Goal: Information Seeking & Learning: Learn about a topic

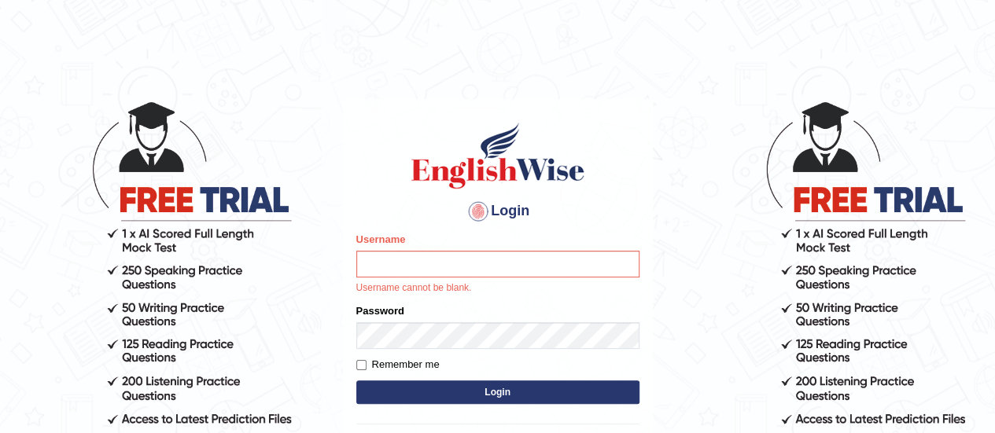
click at [552, 261] on input "Username" at bounding box center [497, 264] width 283 height 27
click at [497, 263] on input "Username" at bounding box center [497, 264] width 283 height 27
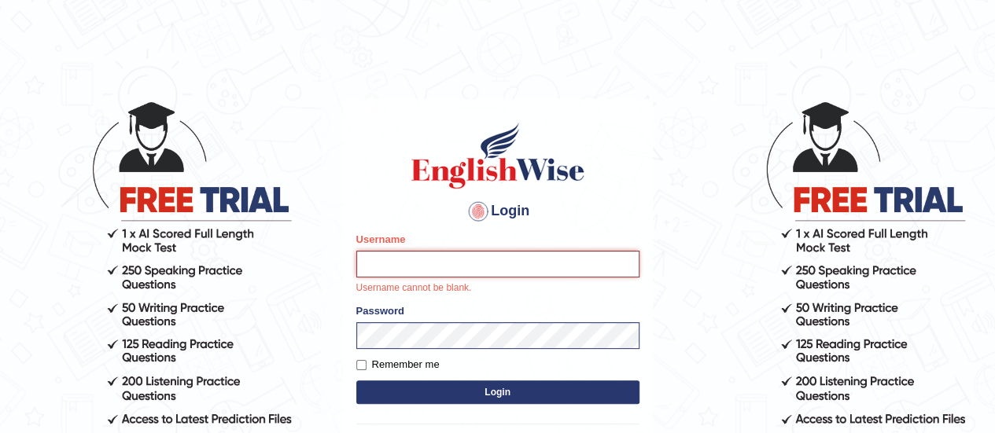
click at [462, 263] on input "Username" at bounding box center [497, 264] width 283 height 27
type input "karanvir_parramatta"
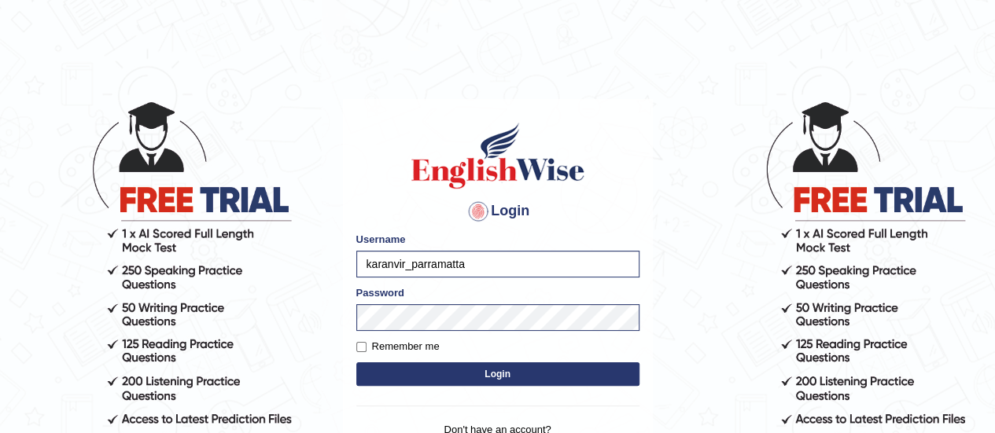
click at [496, 366] on button "Login" at bounding box center [497, 375] width 283 height 24
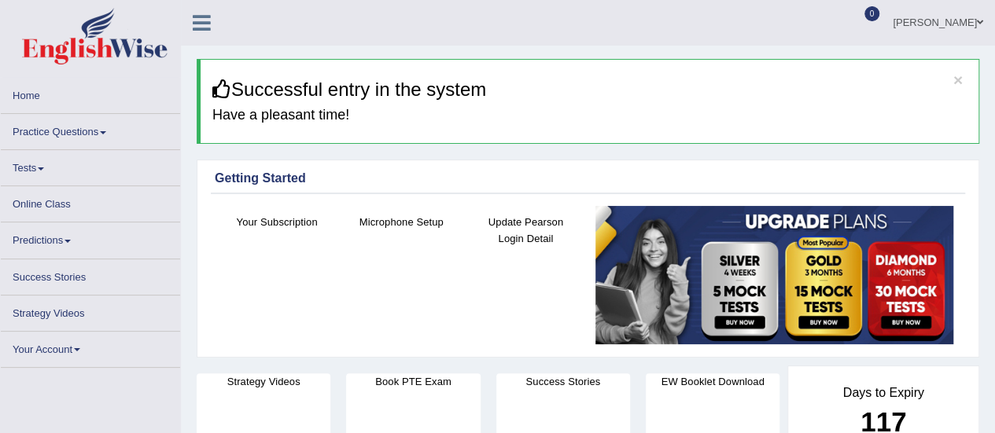
click at [83, 129] on link "Practice Questions" at bounding box center [90, 129] width 179 height 31
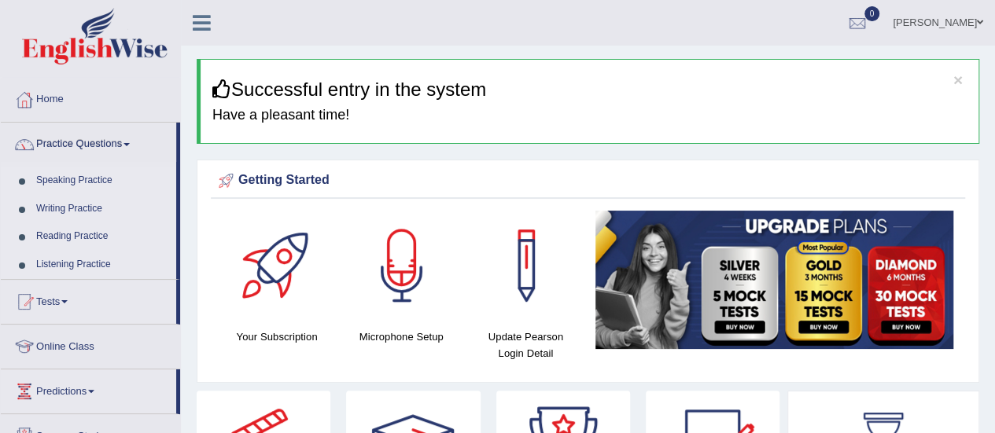
click at [72, 179] on link "Speaking Practice" at bounding box center [102, 181] width 147 height 28
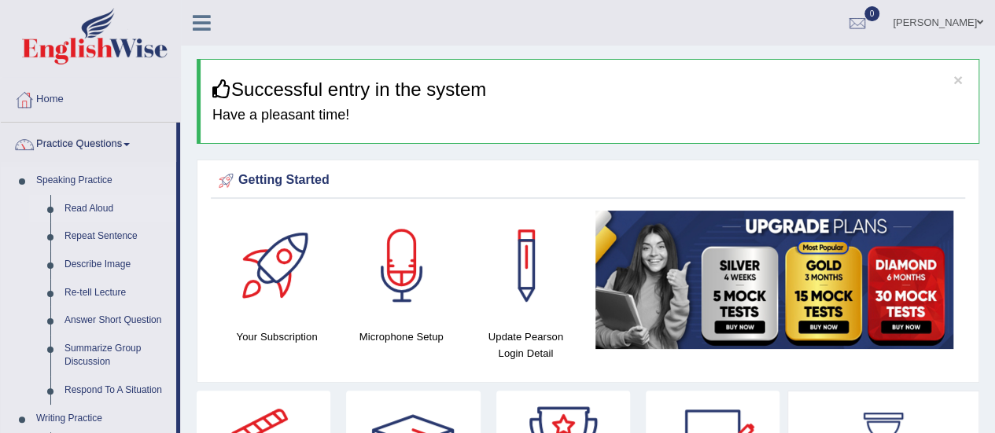
click at [71, 204] on link "Read Aloud" at bounding box center [116, 209] width 119 height 28
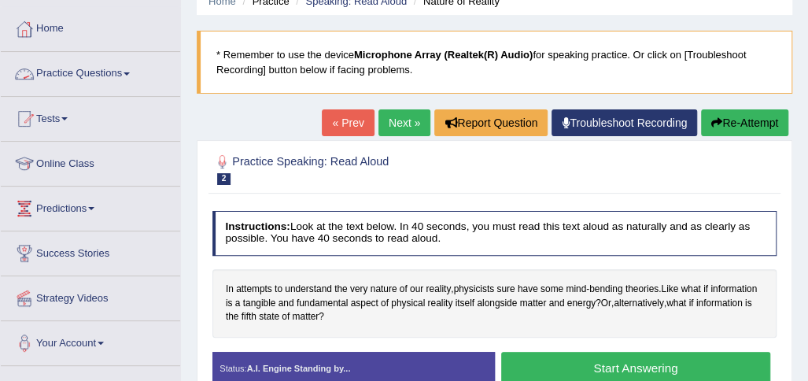
click at [98, 62] on link "Practice Questions" at bounding box center [90, 71] width 179 height 39
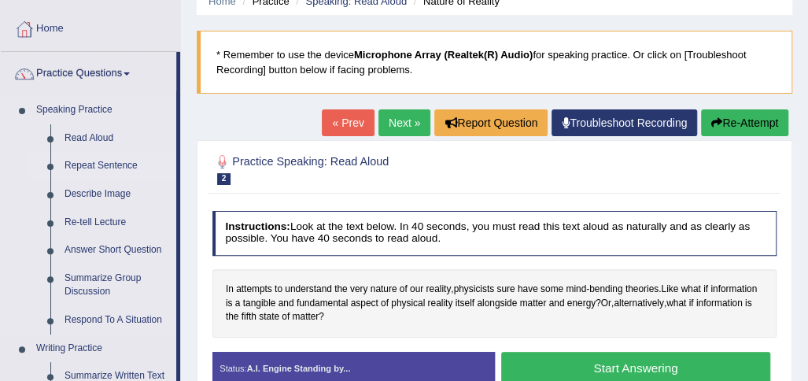
click at [116, 167] on link "Repeat Sentence" at bounding box center [116, 166] width 119 height 28
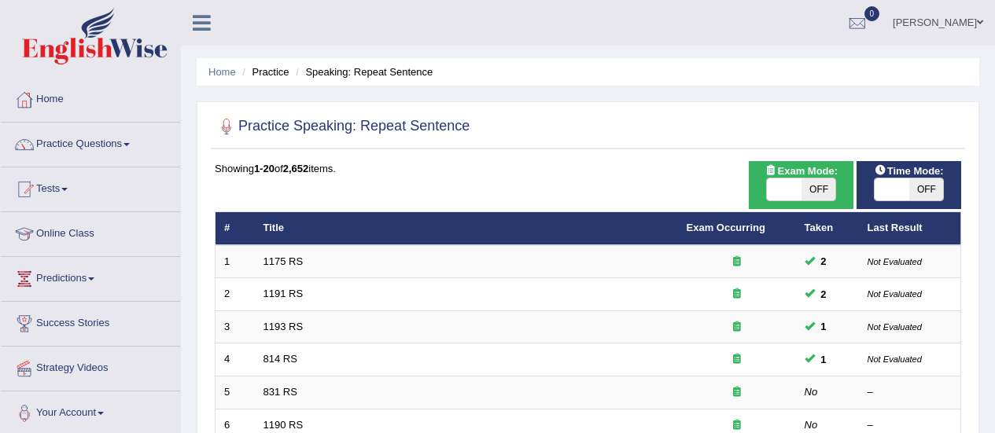
scroll to position [21, 0]
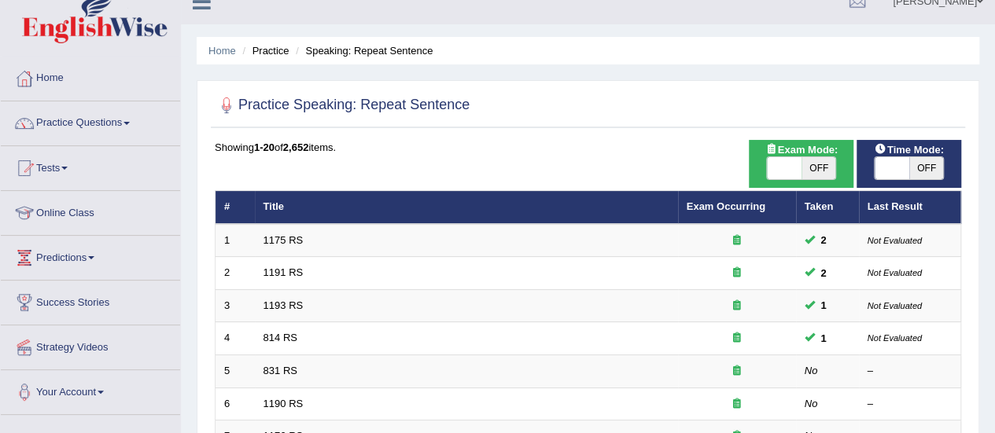
click at [282, 365] on link "831 RS" at bounding box center [280, 371] width 34 height 12
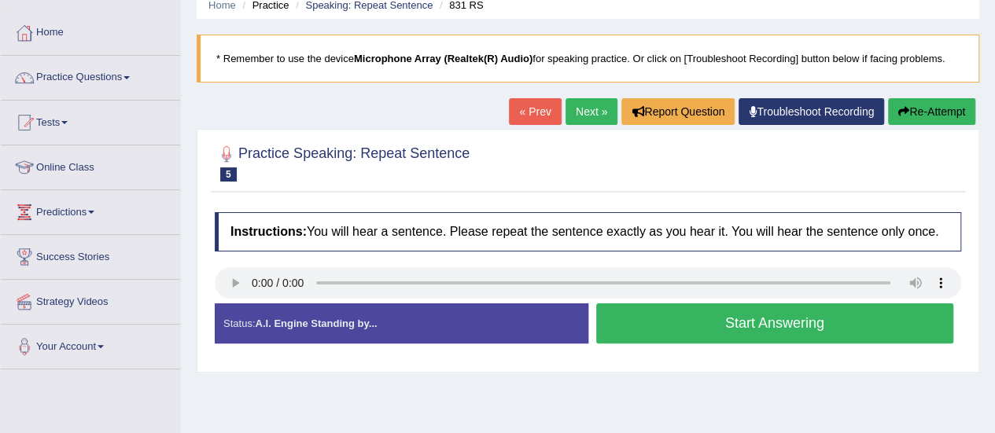
scroll to position [94, 0]
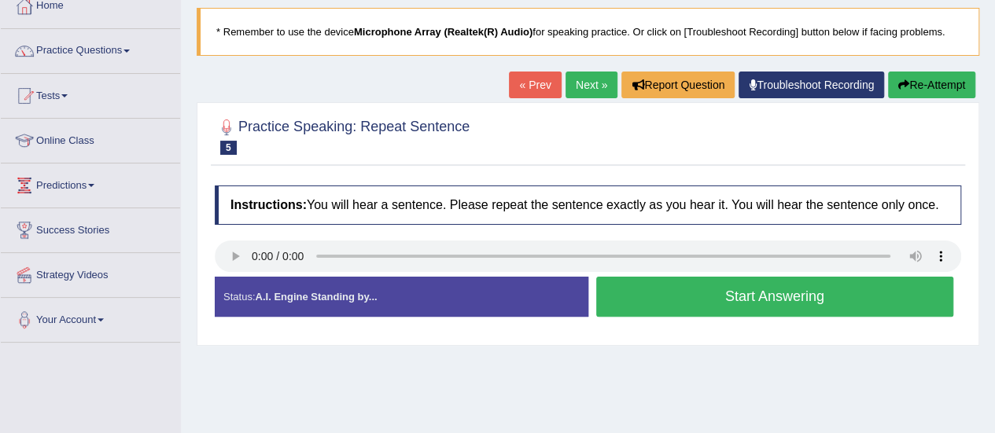
click at [573, 79] on link "Next »" at bounding box center [592, 85] width 52 height 27
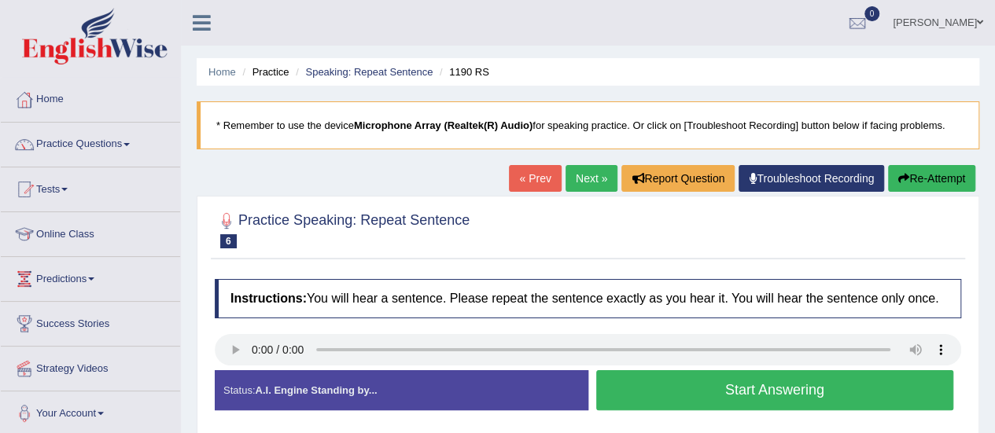
click at [577, 169] on link "Next »" at bounding box center [592, 178] width 52 height 27
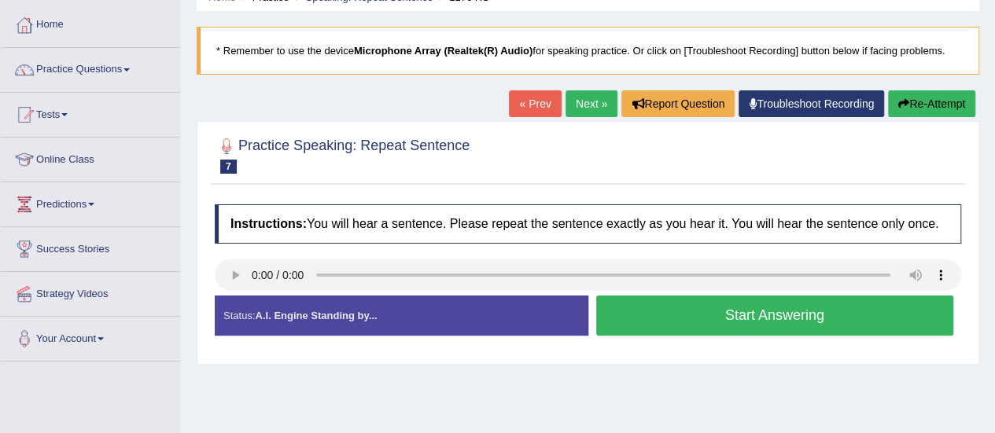
click at [585, 95] on link "Next »" at bounding box center [592, 103] width 52 height 27
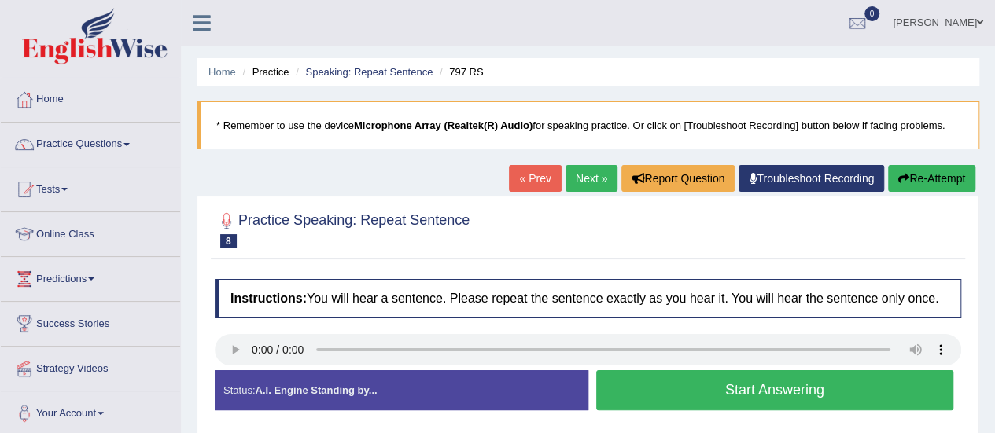
click at [107, 146] on link "Practice Questions" at bounding box center [90, 142] width 179 height 39
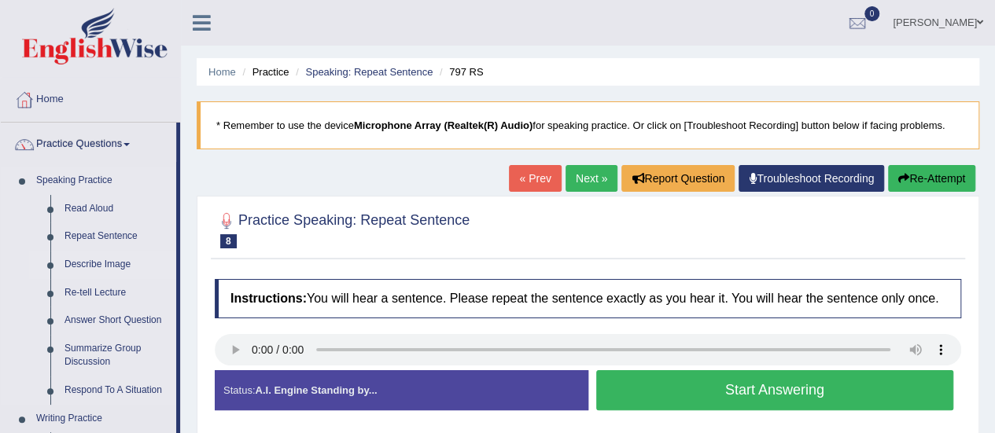
click at [99, 260] on link "Describe Image" at bounding box center [116, 265] width 119 height 28
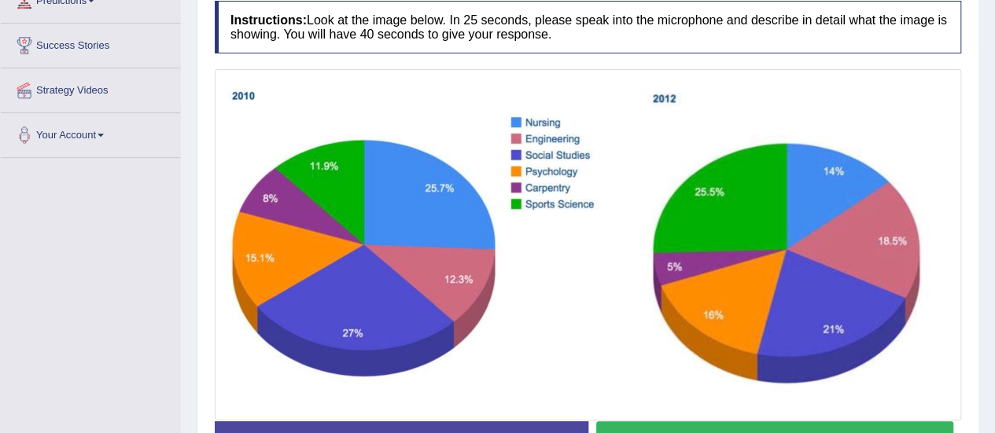
scroll to position [322, 0]
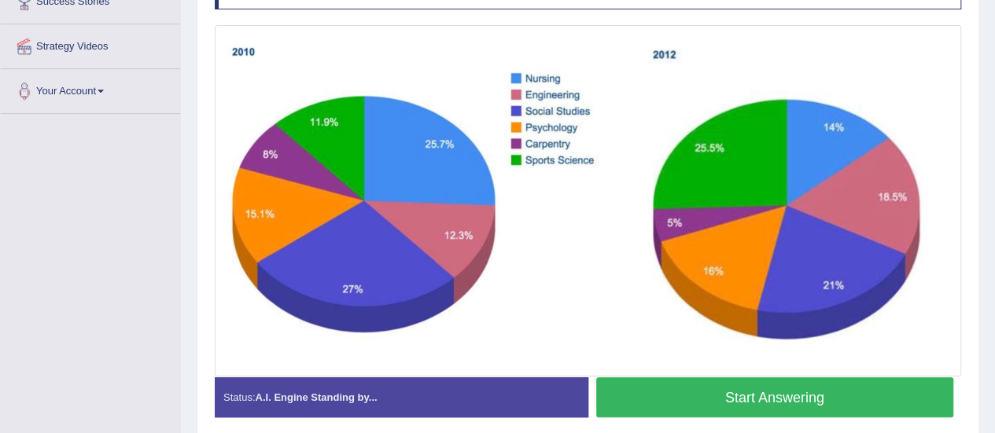
click at [669, 392] on button "Start Answering" at bounding box center [775, 398] width 358 height 40
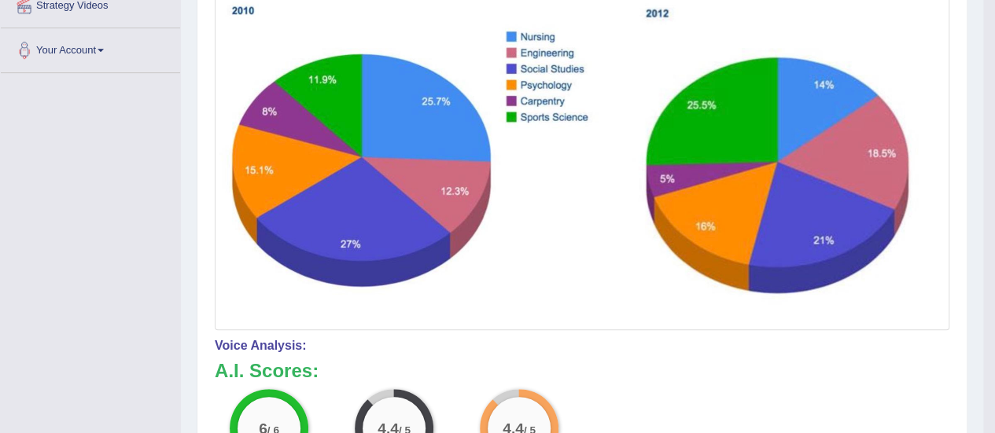
scroll to position [363, 0]
click at [420, 361] on h3 "A.I. Scores:" at bounding box center [582, 371] width 735 height 20
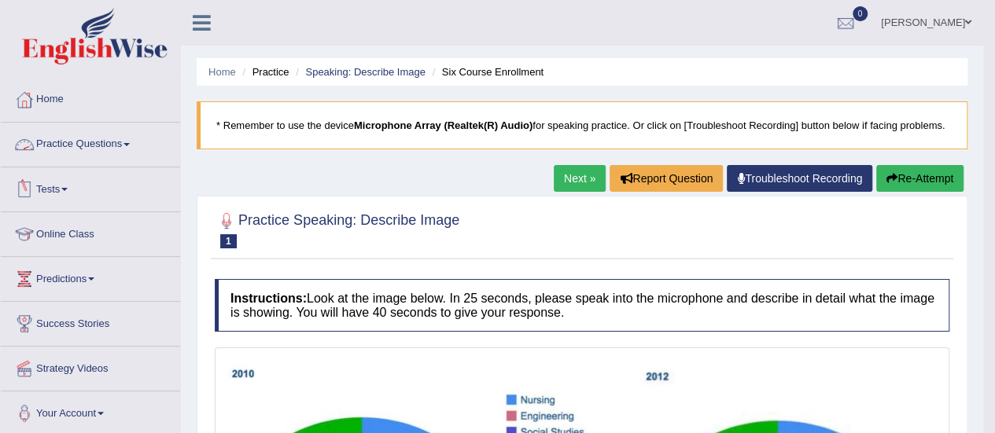
click at [109, 150] on link "Practice Questions" at bounding box center [90, 142] width 179 height 39
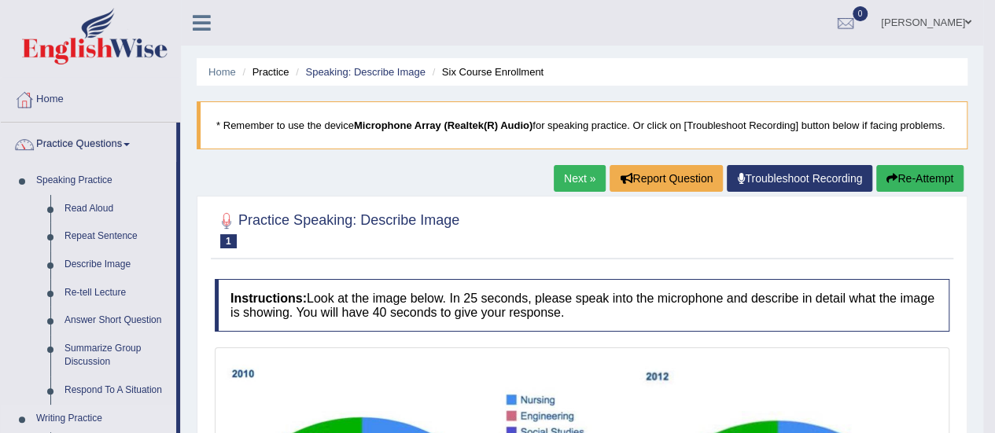
scroll to position [15, 0]
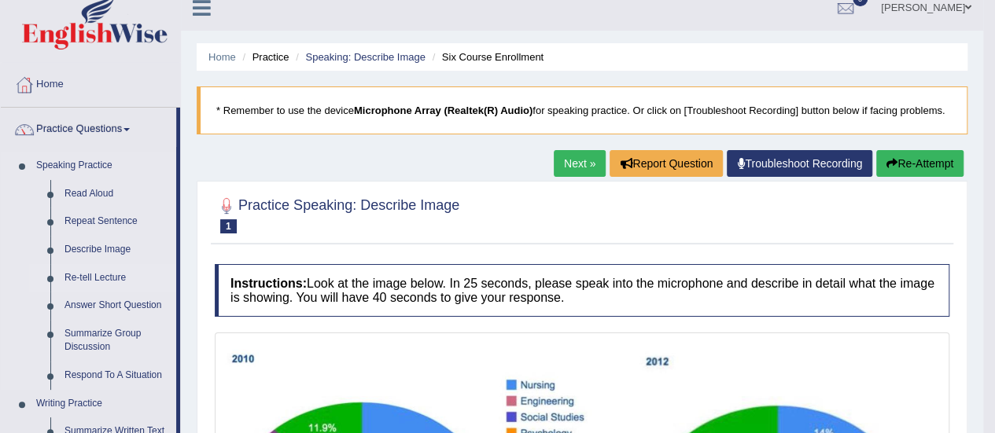
click at [96, 278] on link "Re-tell Lecture" at bounding box center [116, 278] width 119 height 28
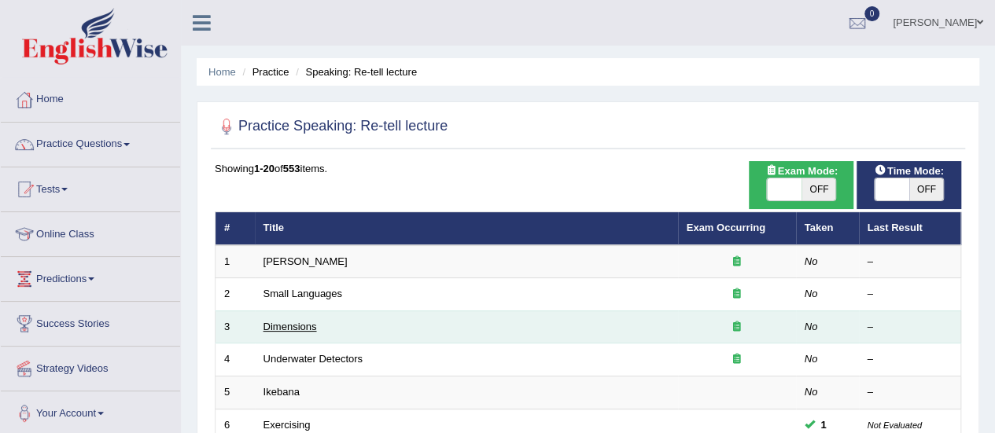
click at [294, 322] on link "Dimensions" at bounding box center [289, 327] width 53 height 12
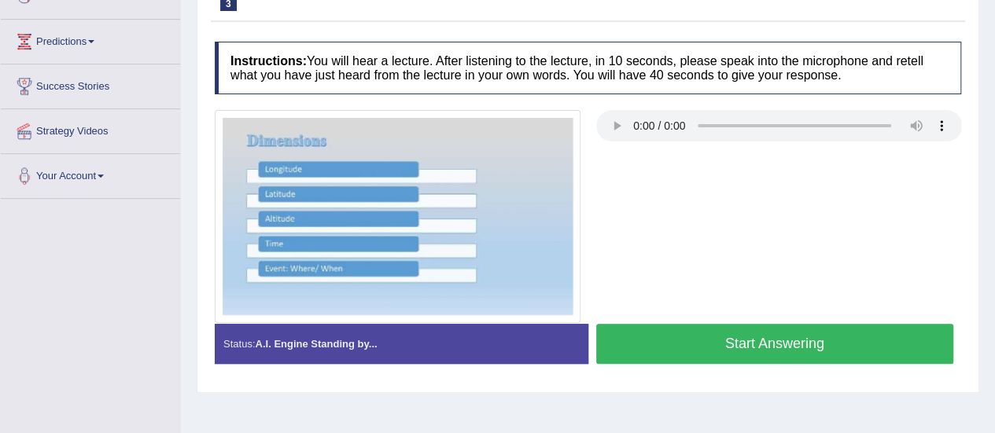
scroll to position [239, 0]
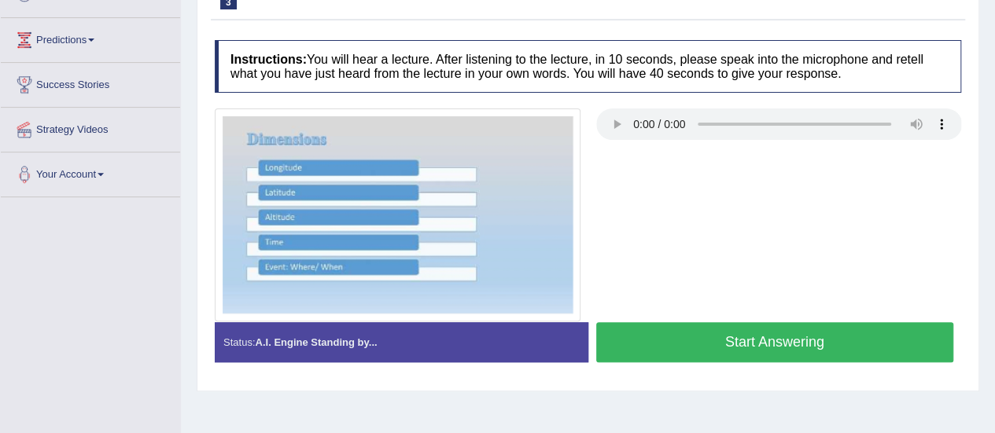
click at [747, 344] on button "Start Answering" at bounding box center [775, 342] width 358 height 40
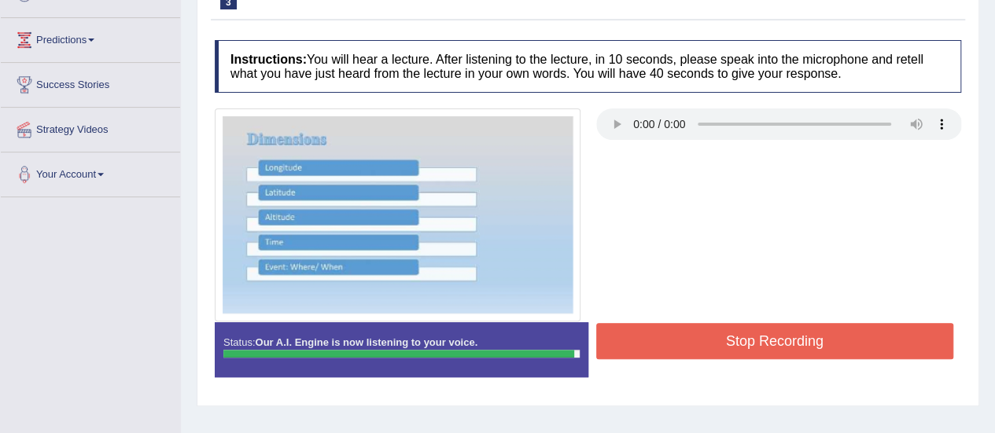
click at [747, 344] on button "Stop Recording" at bounding box center [775, 341] width 358 height 36
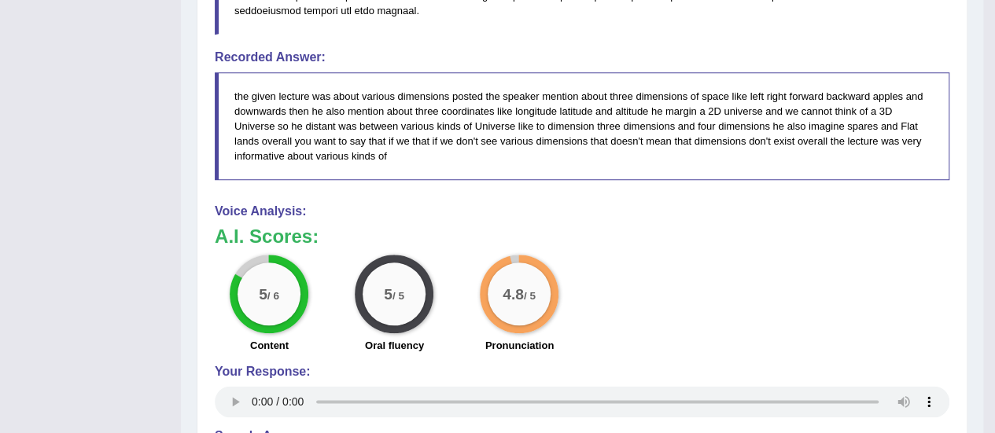
scroll to position [0, 0]
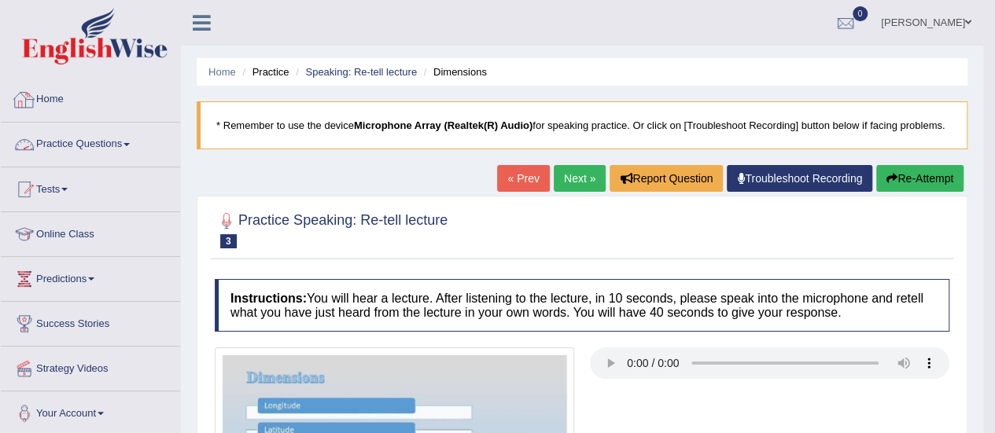
click at [112, 141] on link "Practice Questions" at bounding box center [90, 142] width 179 height 39
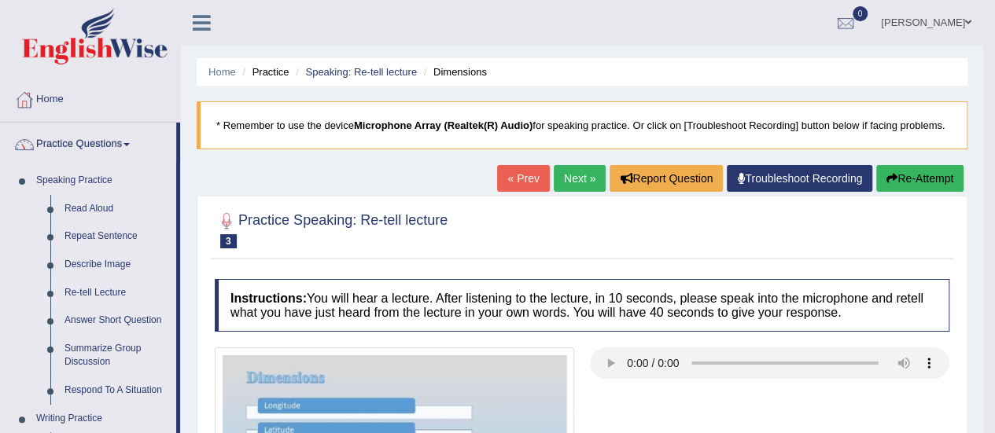
scroll to position [20, 0]
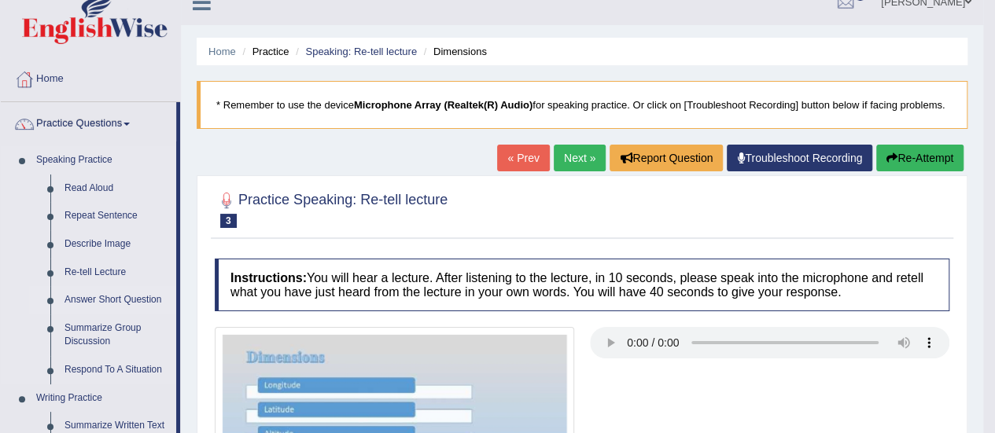
click at [105, 297] on link "Answer Short Question" at bounding box center [116, 300] width 119 height 28
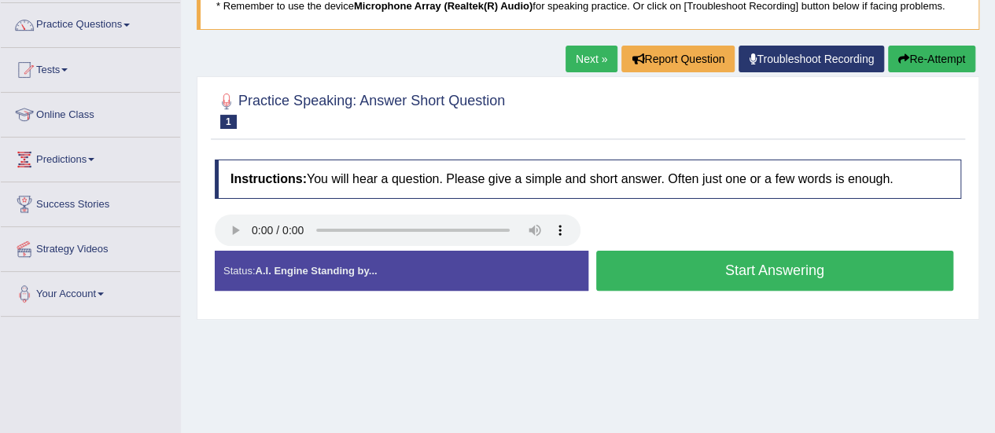
click at [709, 267] on button "Start Answering" at bounding box center [775, 271] width 358 height 40
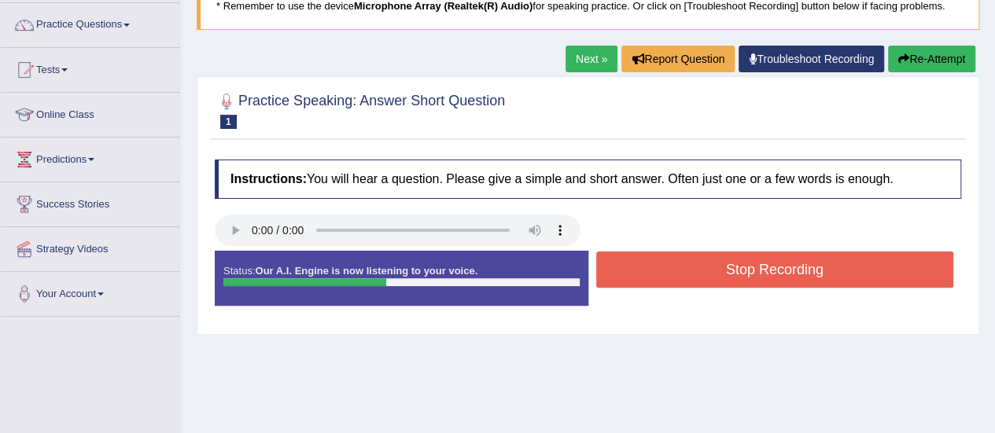
click at [709, 267] on button "Stop Recording" at bounding box center [775, 270] width 358 height 36
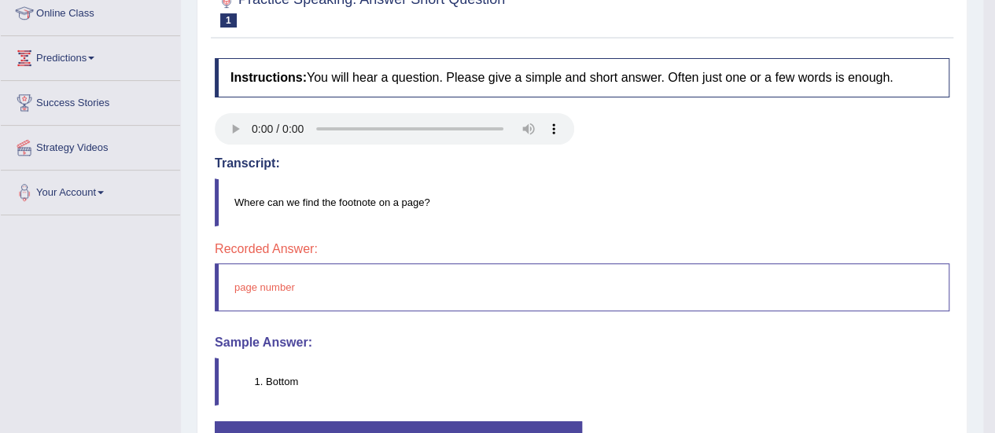
scroll to position [117, 0]
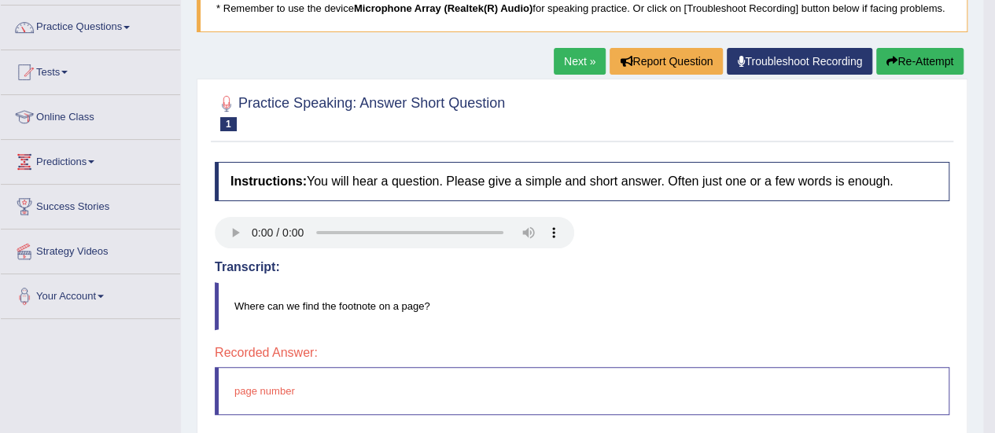
click at [562, 54] on link "Next »" at bounding box center [580, 61] width 52 height 27
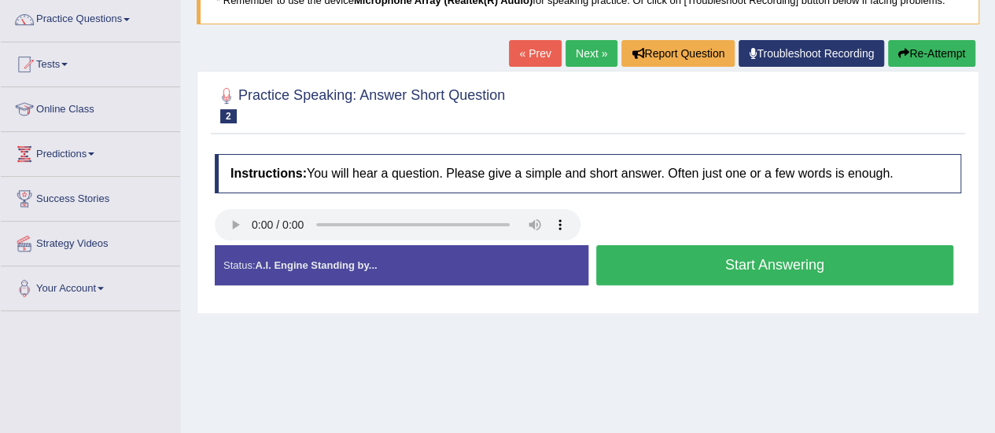
click at [716, 267] on button "Start Answering" at bounding box center [775, 265] width 358 height 40
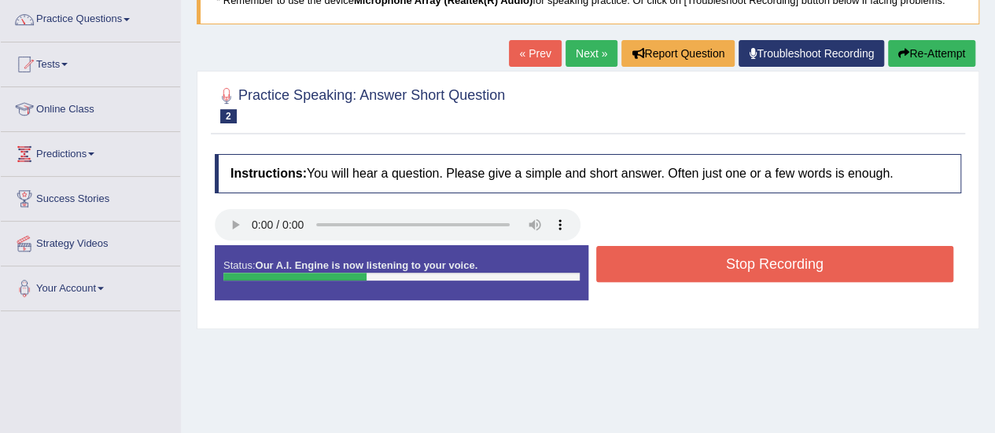
click at [716, 267] on button "Stop Recording" at bounding box center [775, 264] width 358 height 36
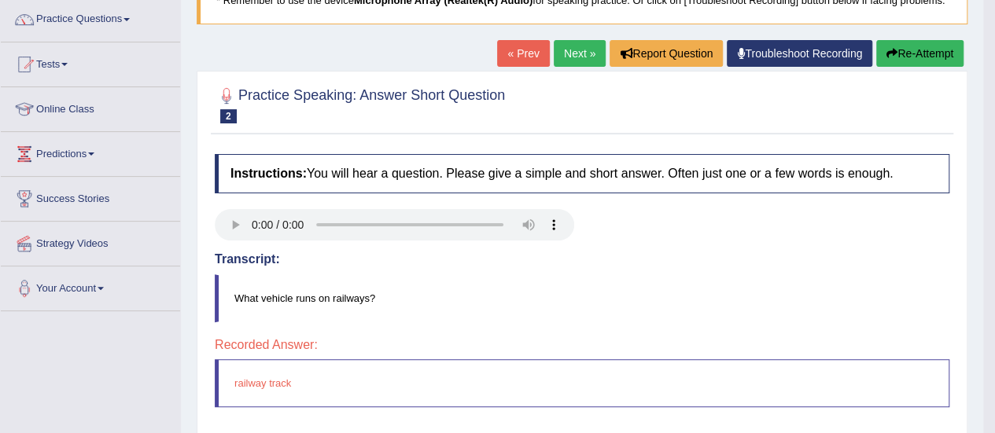
click at [572, 43] on link "Next »" at bounding box center [580, 53] width 52 height 27
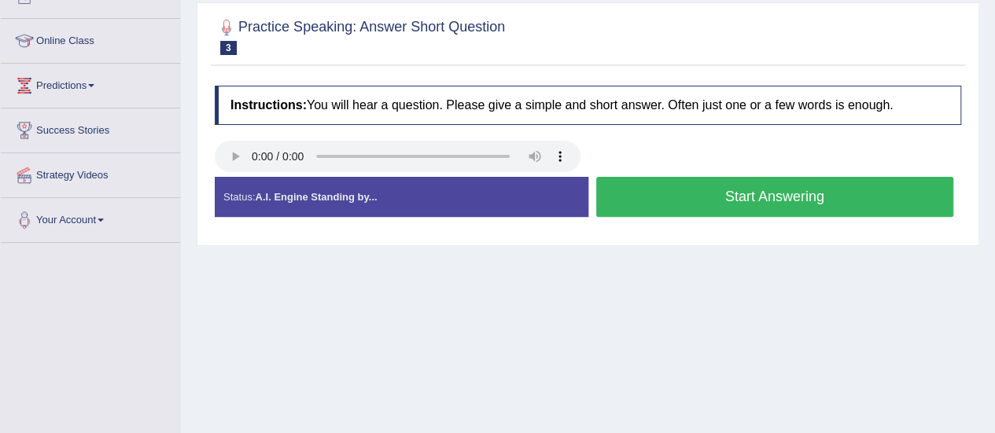
scroll to position [195, 0]
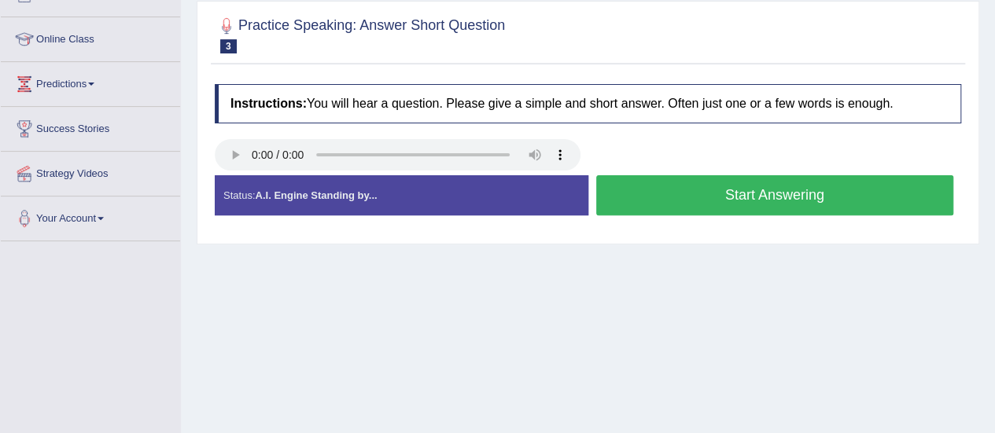
click at [709, 191] on button "Start Answering" at bounding box center [775, 195] width 358 height 40
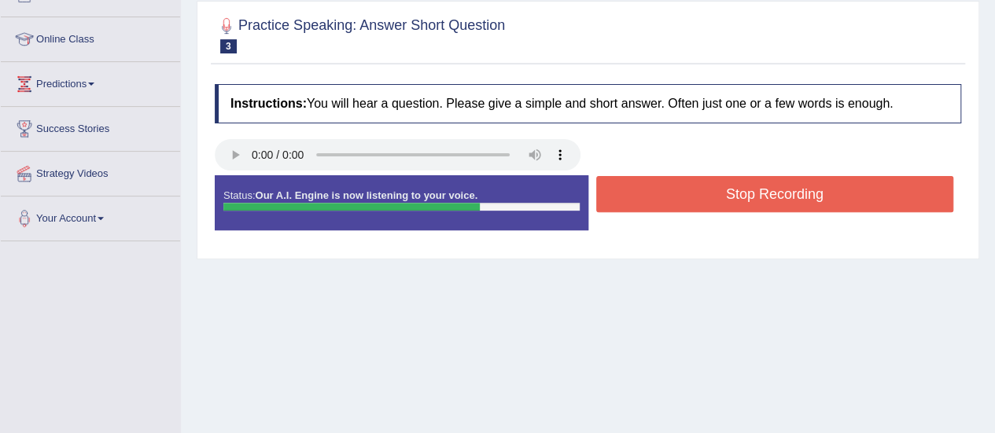
click at [709, 191] on button "Stop Recording" at bounding box center [775, 194] width 358 height 36
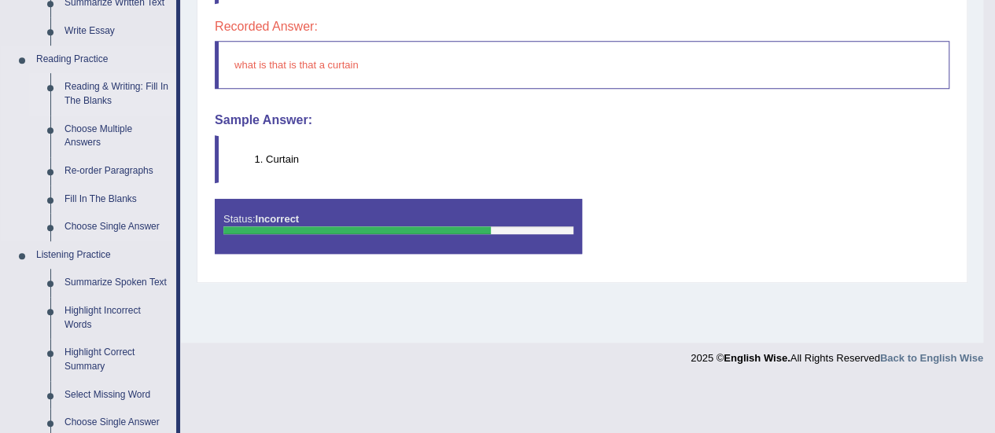
scroll to position [0, 0]
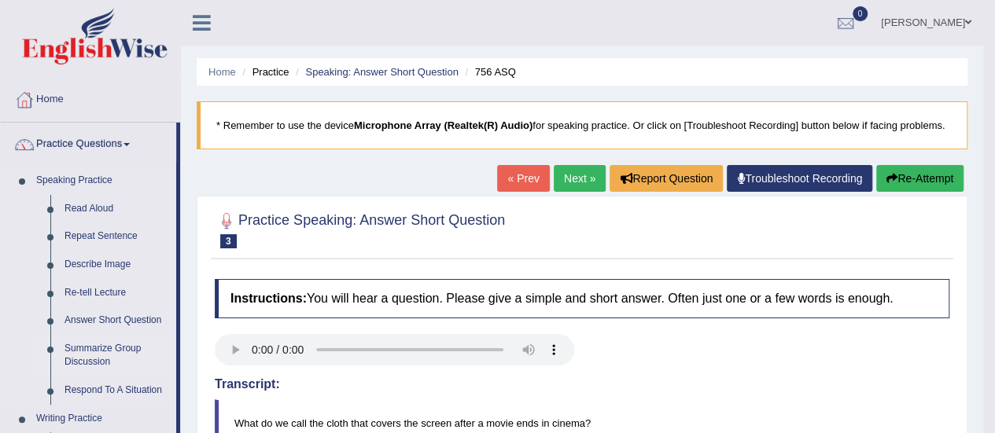
click at [101, 345] on link "Summarize Group Discussion" at bounding box center [116, 356] width 119 height 42
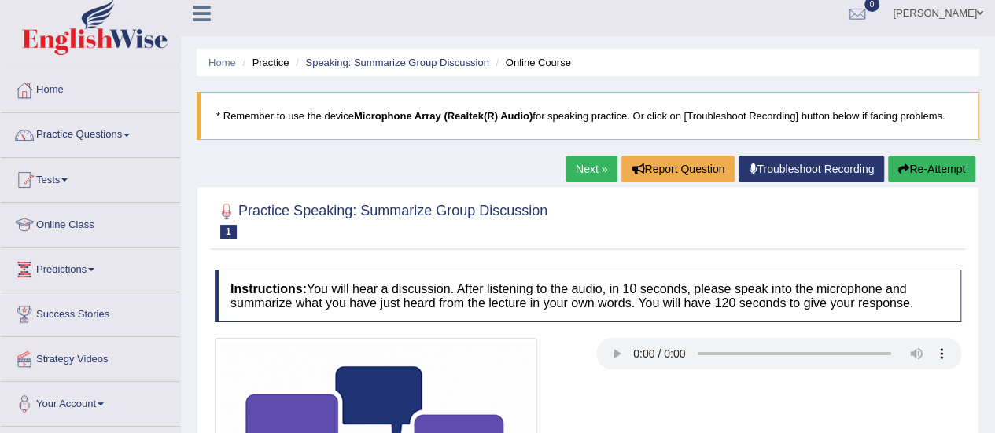
scroll to position [8, 0]
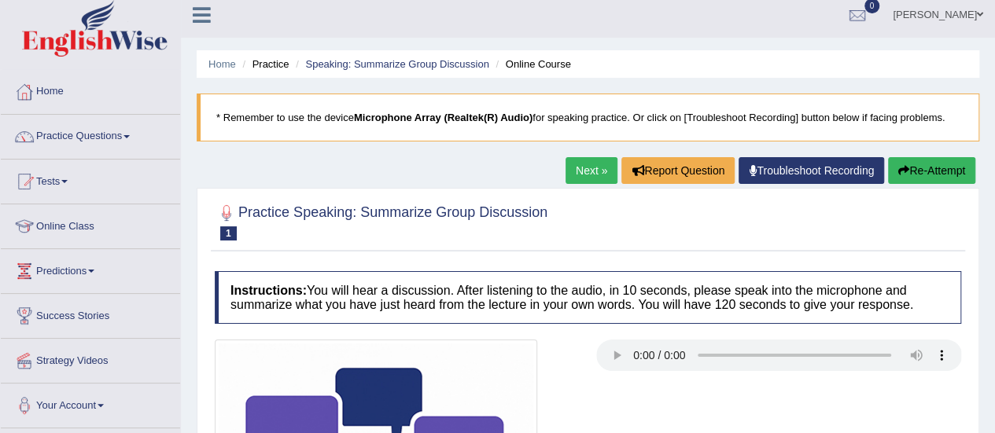
click at [567, 171] on link "Next »" at bounding box center [592, 170] width 52 height 27
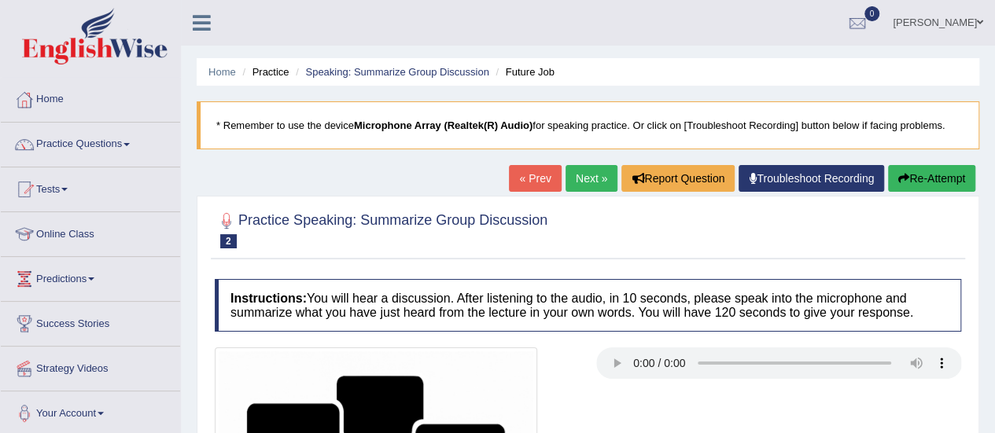
click at [582, 176] on link "Next »" at bounding box center [592, 178] width 52 height 27
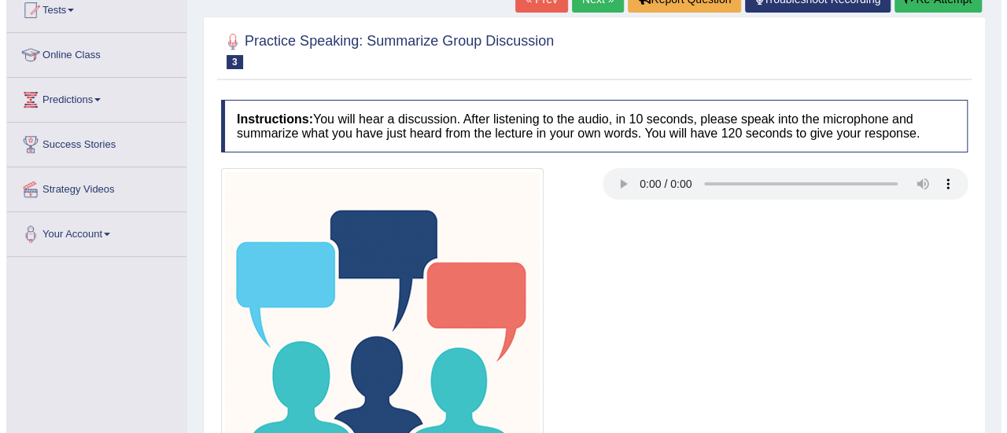
scroll to position [392, 0]
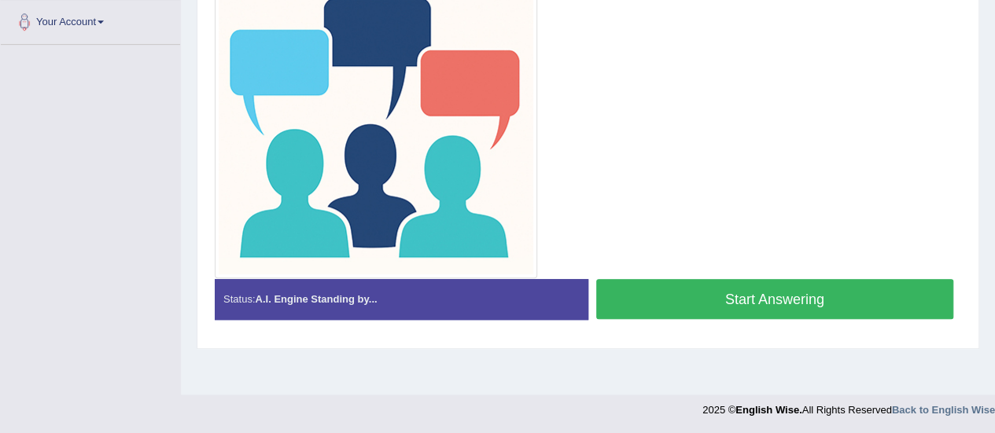
click at [696, 293] on button "Start Answering" at bounding box center [775, 299] width 358 height 40
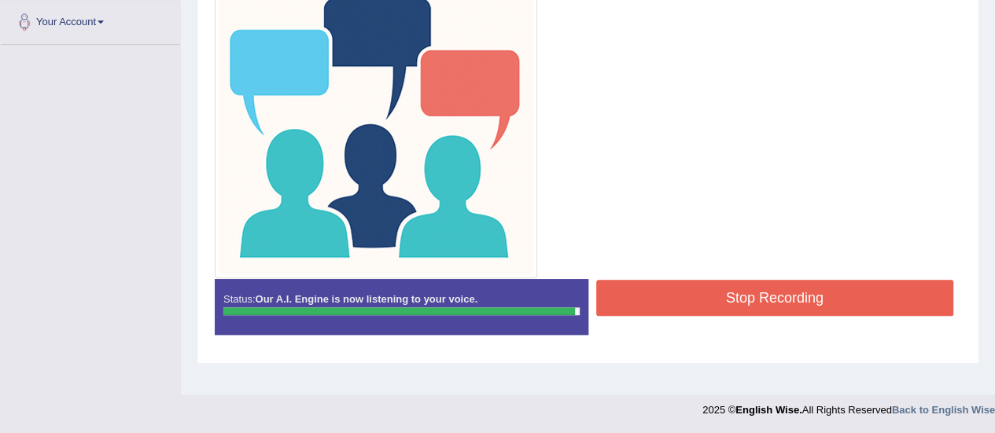
click at [696, 293] on button "Stop Recording" at bounding box center [775, 298] width 358 height 36
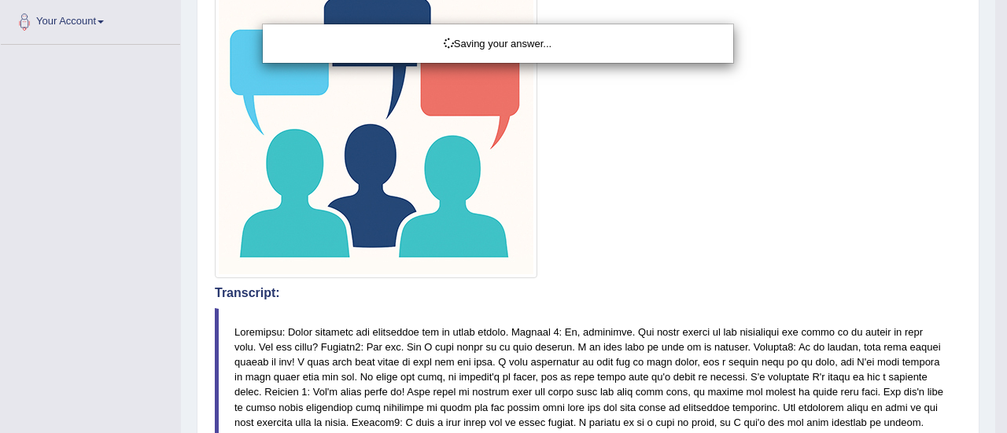
click at [566, 290] on div "Saving your answer..." at bounding box center [503, 216] width 1007 height 433
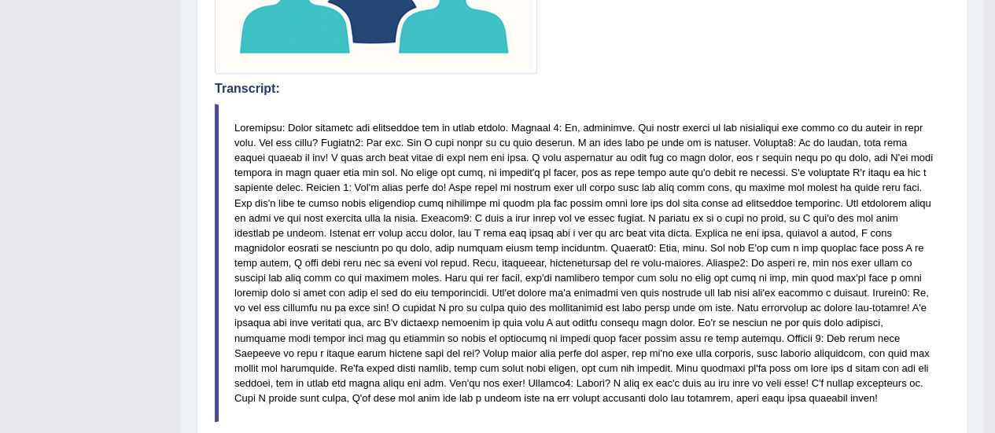
scroll to position [0, 0]
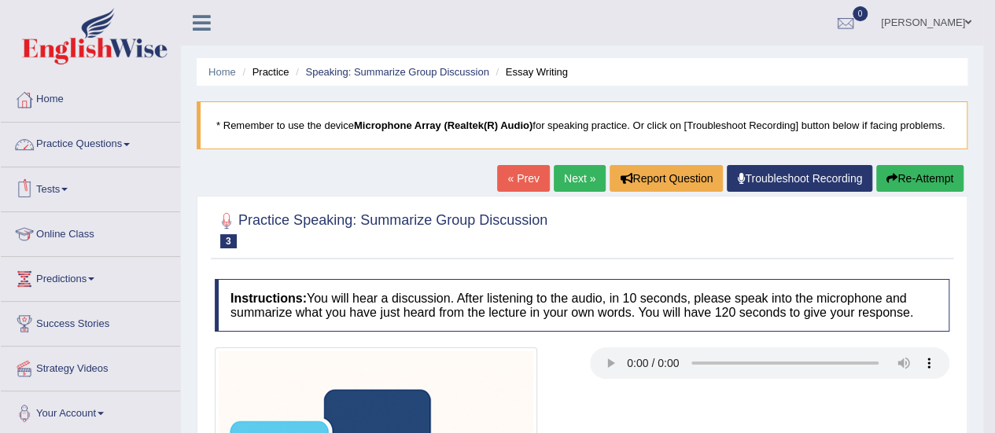
click at [108, 157] on link "Practice Questions" at bounding box center [90, 142] width 179 height 39
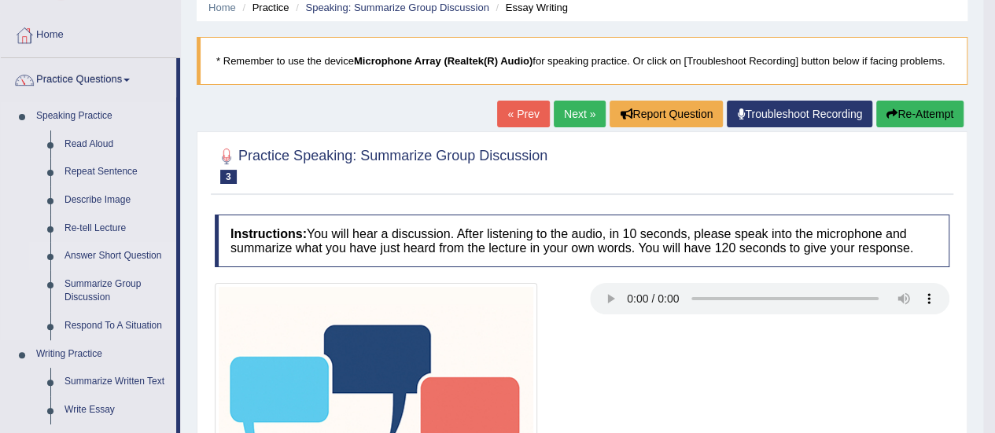
scroll to position [124, 0]
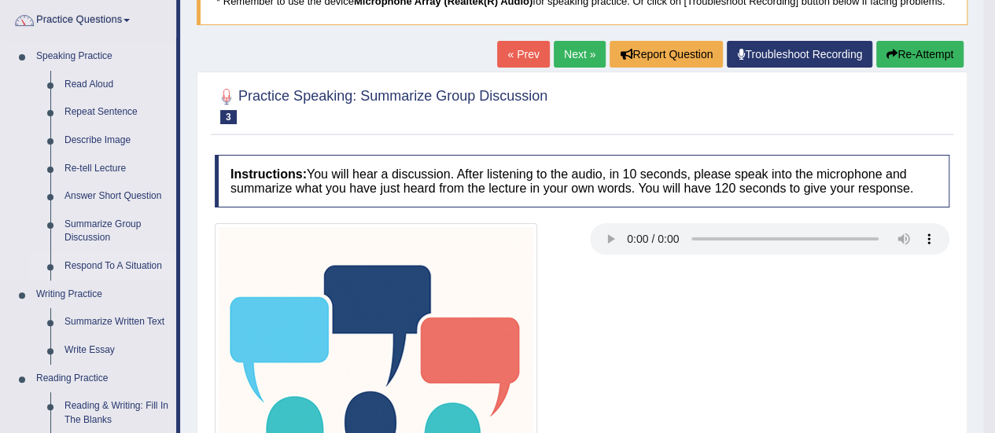
click at [107, 270] on link "Respond To A Situation" at bounding box center [116, 266] width 119 height 28
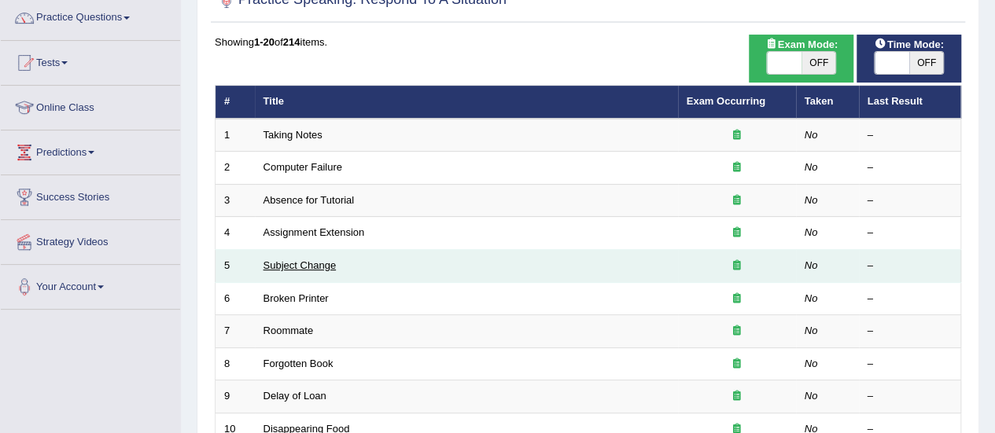
click at [305, 263] on link "Subject Change" at bounding box center [299, 266] width 73 height 12
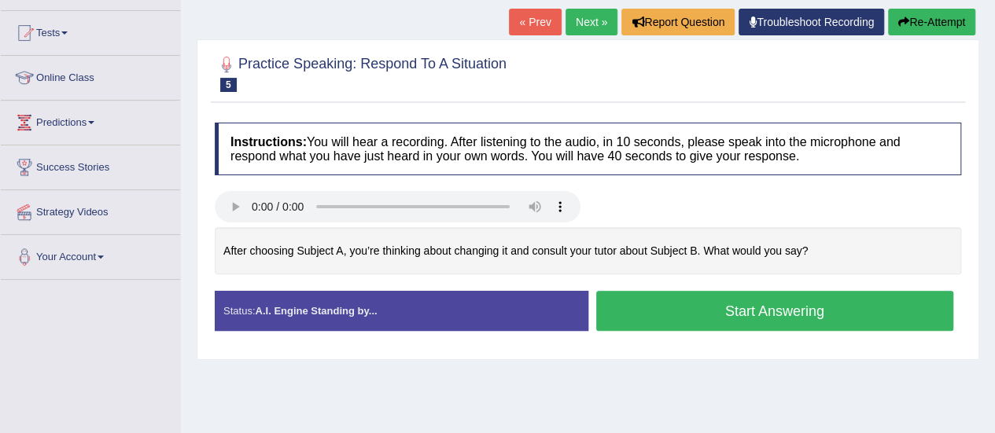
click at [809, 303] on button "Start Answering" at bounding box center [775, 311] width 358 height 40
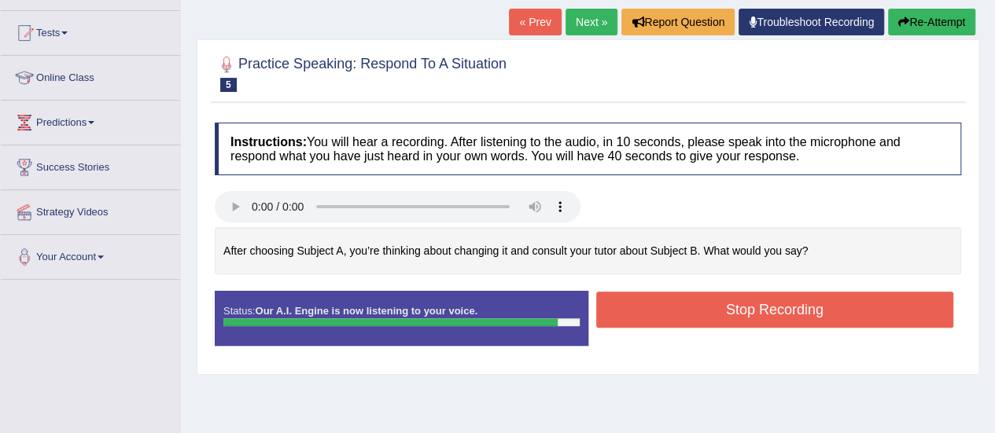
click at [809, 303] on button "Stop Recording" at bounding box center [775, 310] width 358 height 36
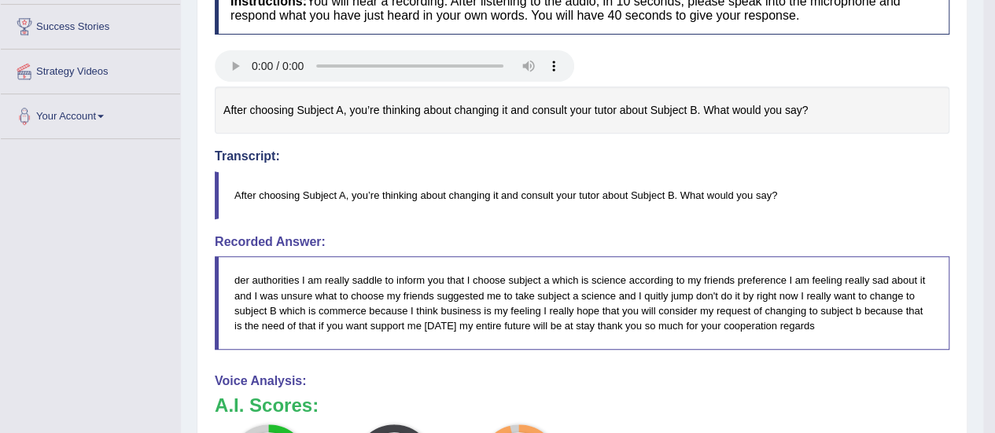
scroll to position [131, 0]
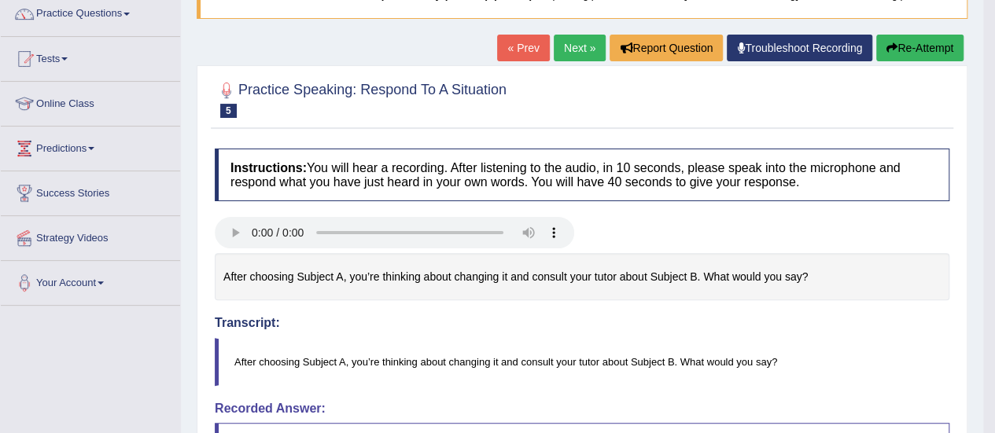
click at [919, 39] on button "Re-Attempt" at bounding box center [919, 48] width 87 height 27
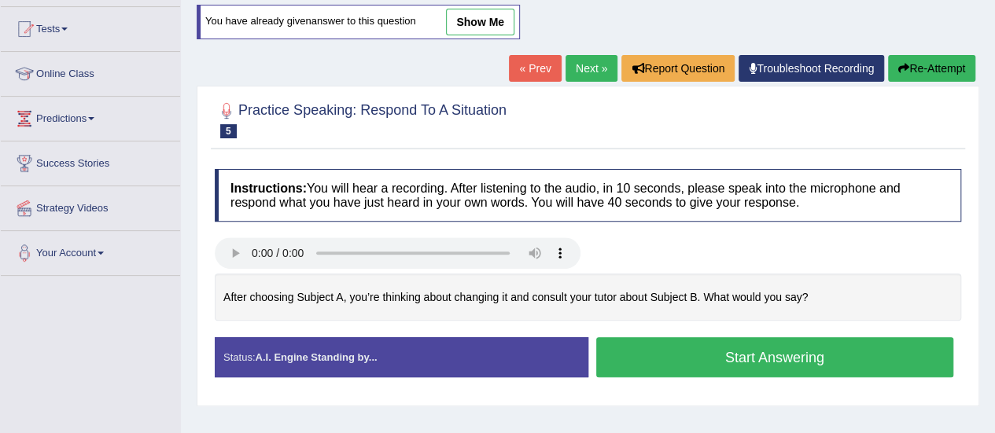
click at [687, 351] on button "Start Answering" at bounding box center [775, 357] width 358 height 40
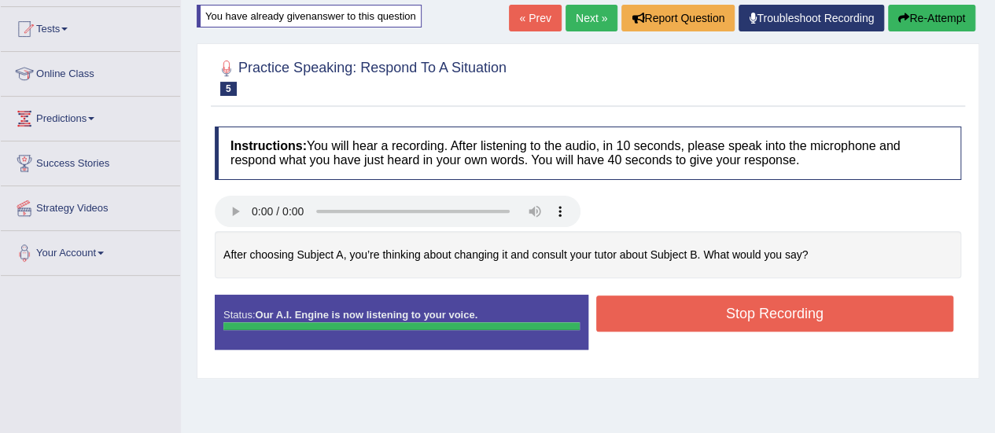
click at [727, 300] on div "Instructions: You will hear a recording. After listening to the audio, in 10 se…" at bounding box center [588, 245] width 754 height 252
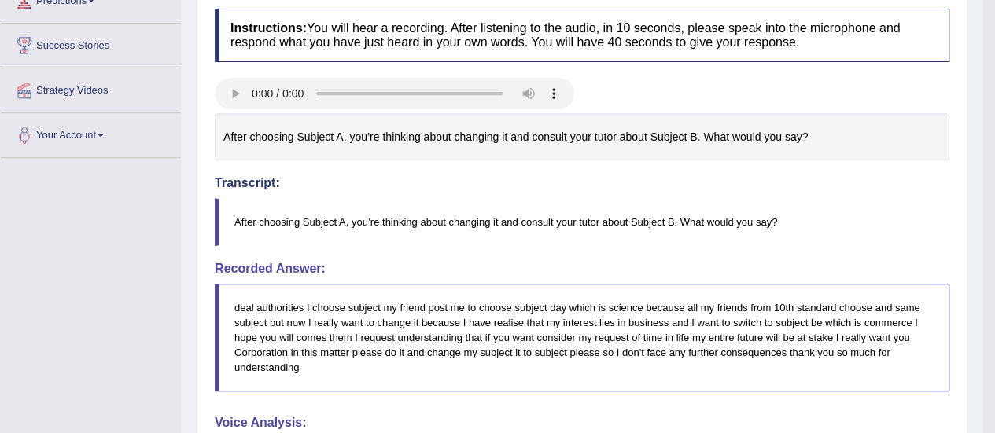
scroll to position [248, 0]
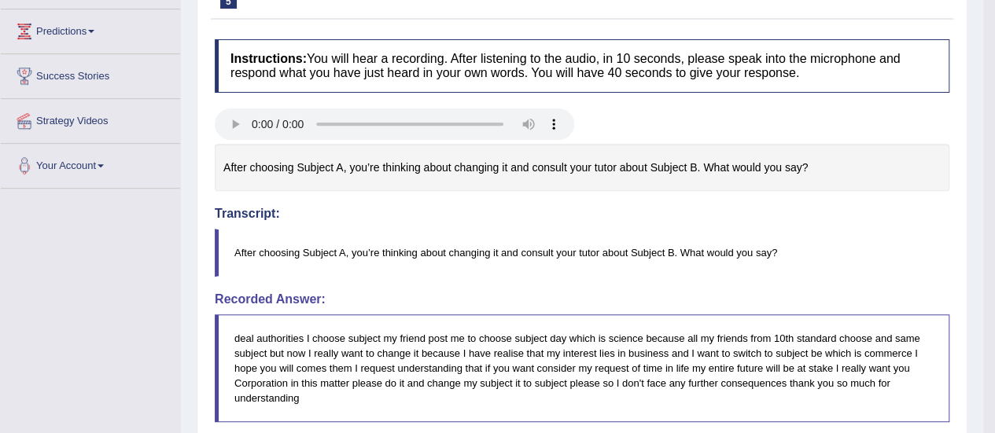
drag, startPoint x: 319, startPoint y: 243, endPoint x: 282, endPoint y: 258, distance: 39.9
click at [282, 258] on blockquote "After choosing Subject A, you’re thinking about changing it and consult your tu…" at bounding box center [582, 253] width 735 height 48
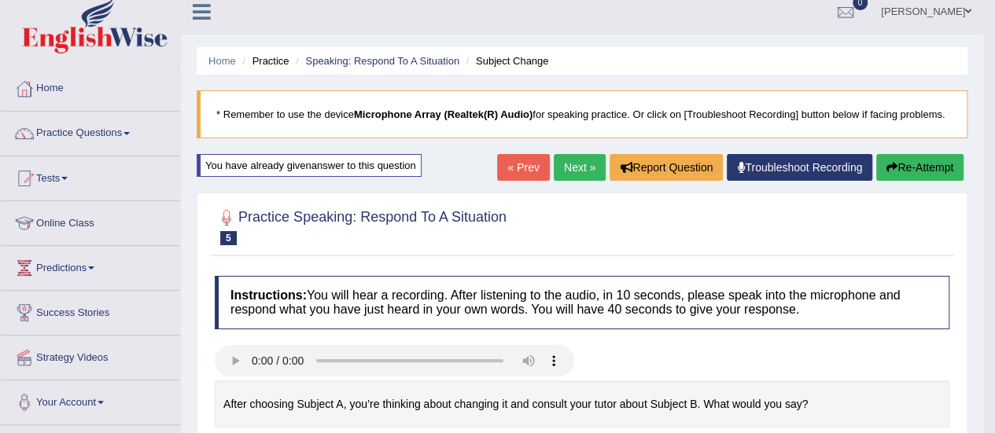
scroll to position [10, 0]
